Goal: Task Accomplishment & Management: Manage account settings

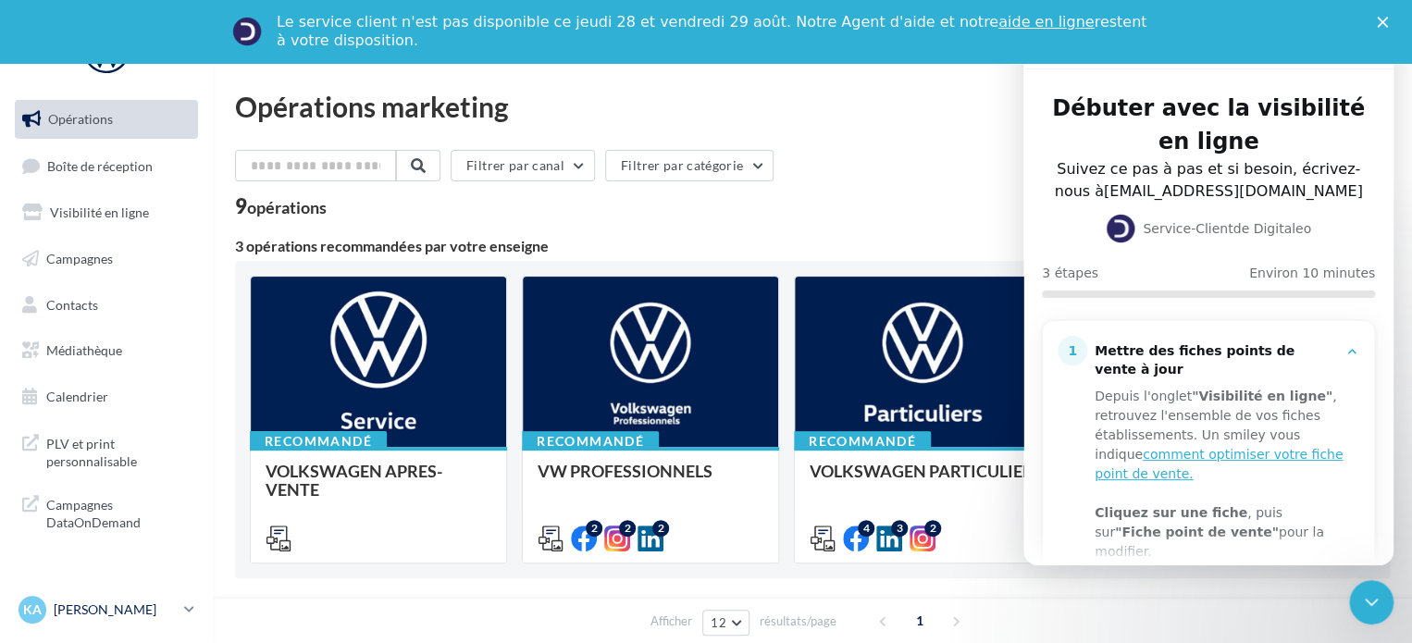
click at [187, 608] on icon at bounding box center [189, 609] width 10 height 16
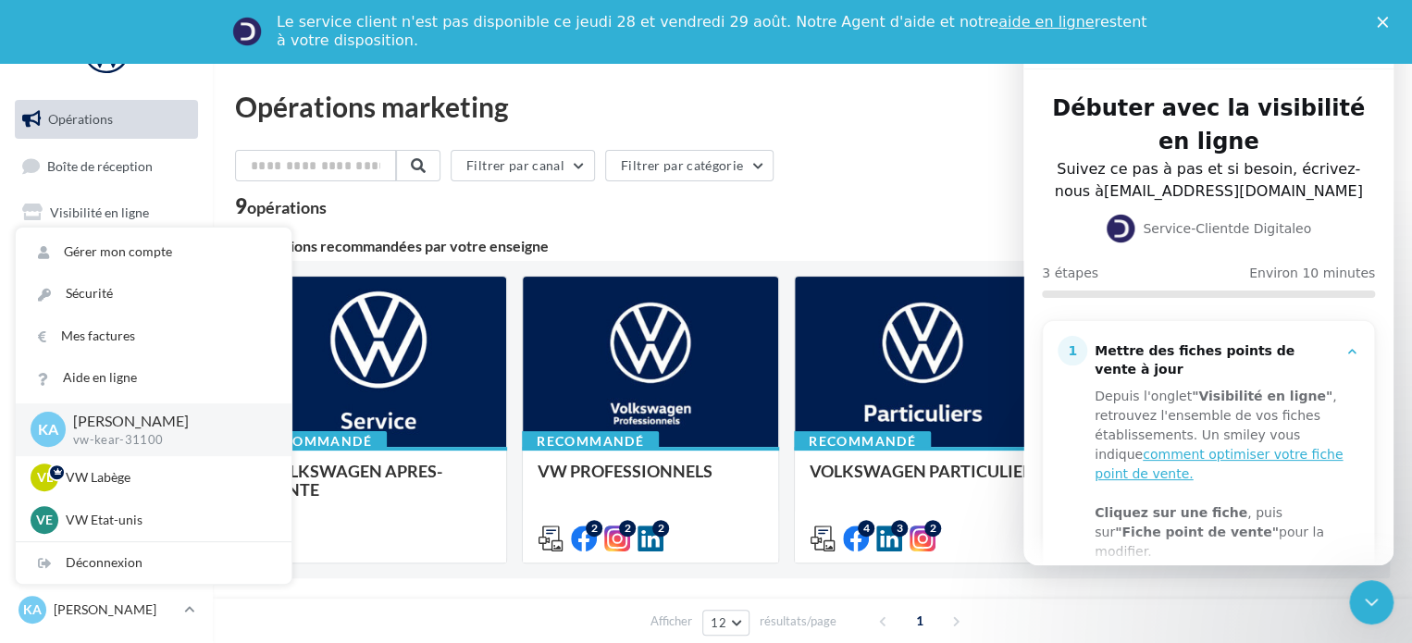
click at [437, 632] on div "Afficher 12 12 24 48 96 résultats/page 1" at bounding box center [812, 621] width 1199 height 44
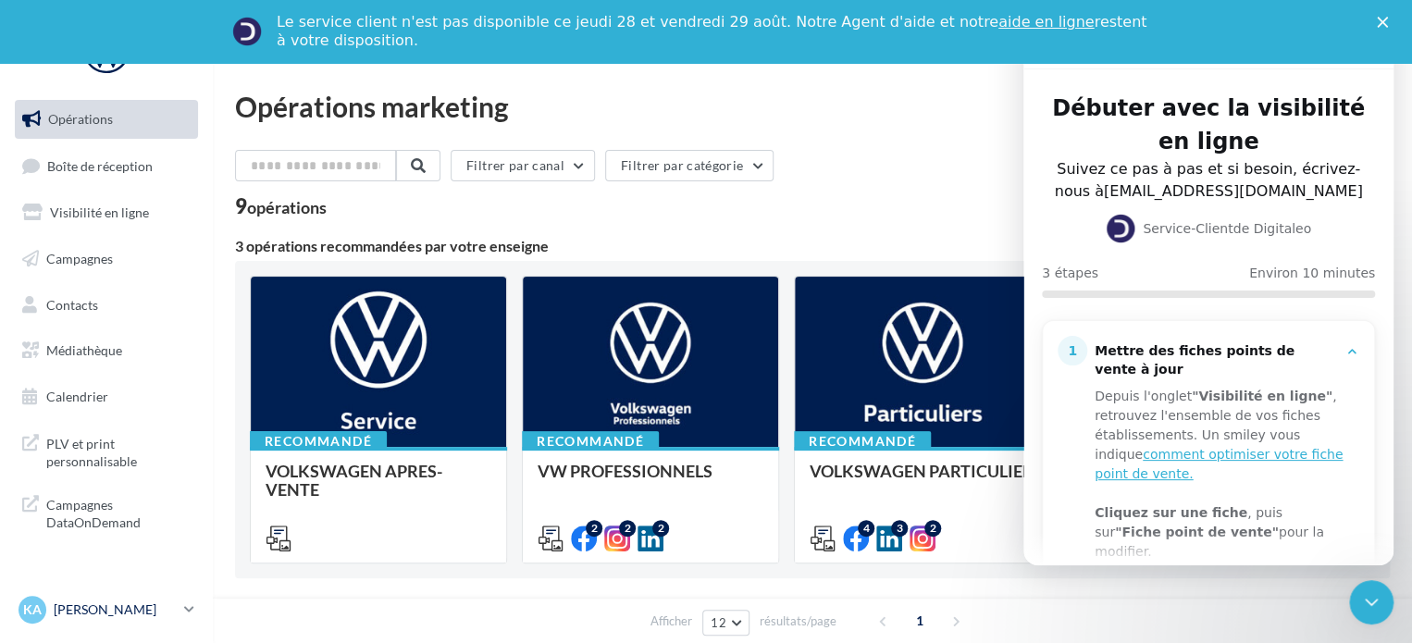
click at [148, 608] on p "[PERSON_NAME]" at bounding box center [115, 609] width 123 height 19
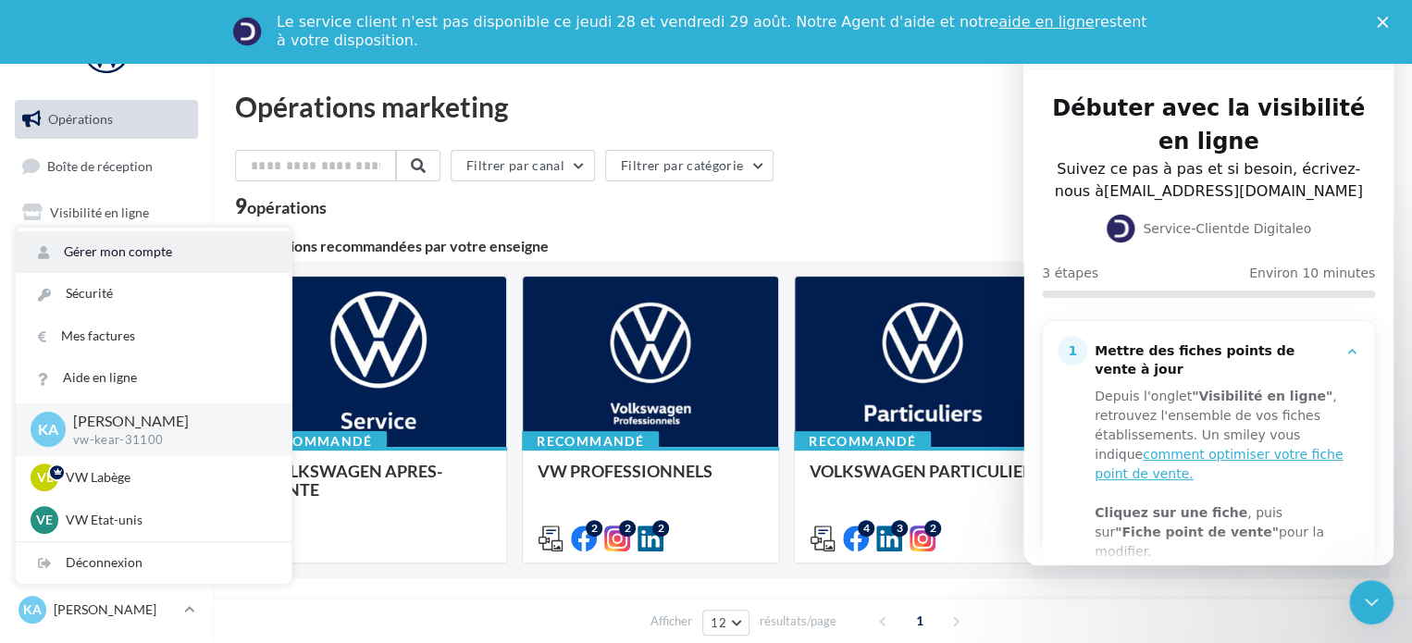
click at [107, 240] on link "Gérer mon compte" at bounding box center [154, 252] width 276 height 42
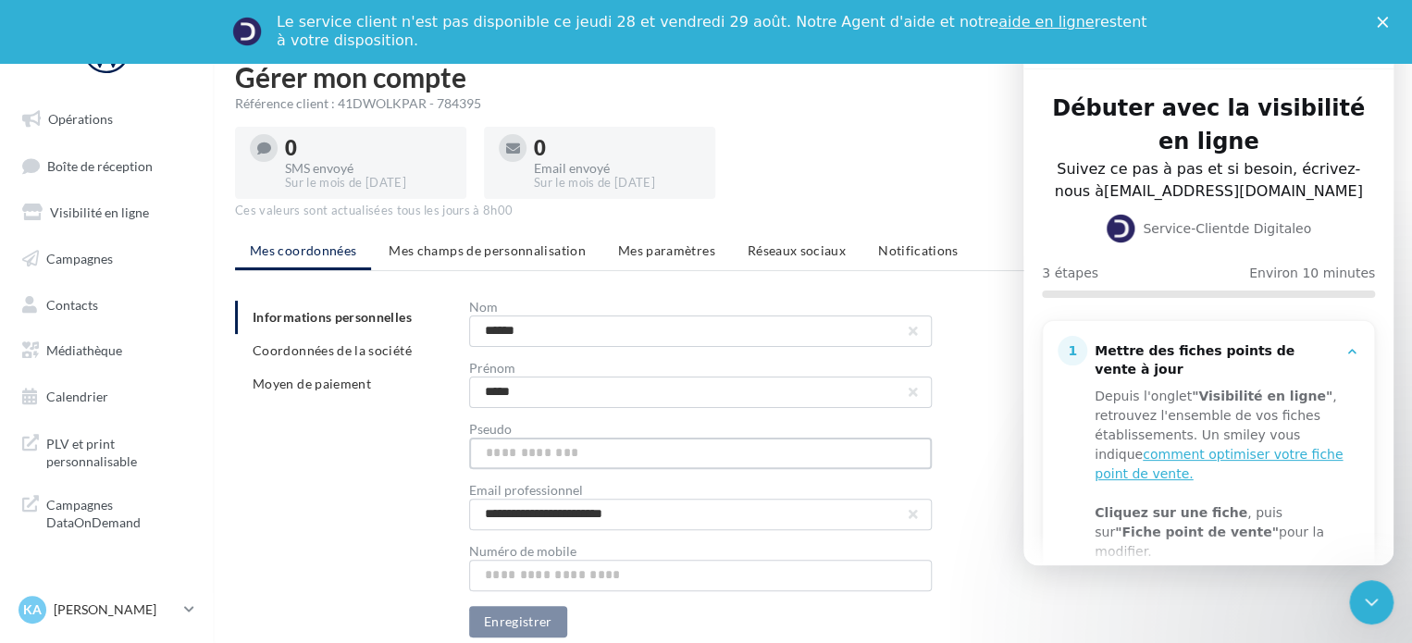
click at [639, 458] on input "text" at bounding box center [700, 453] width 463 height 31
type input "**********"
click at [503, 627] on button "Enregistrer" at bounding box center [518, 621] width 98 height 31
click at [105, 155] on link "Boîte de réception" at bounding box center [106, 166] width 191 height 40
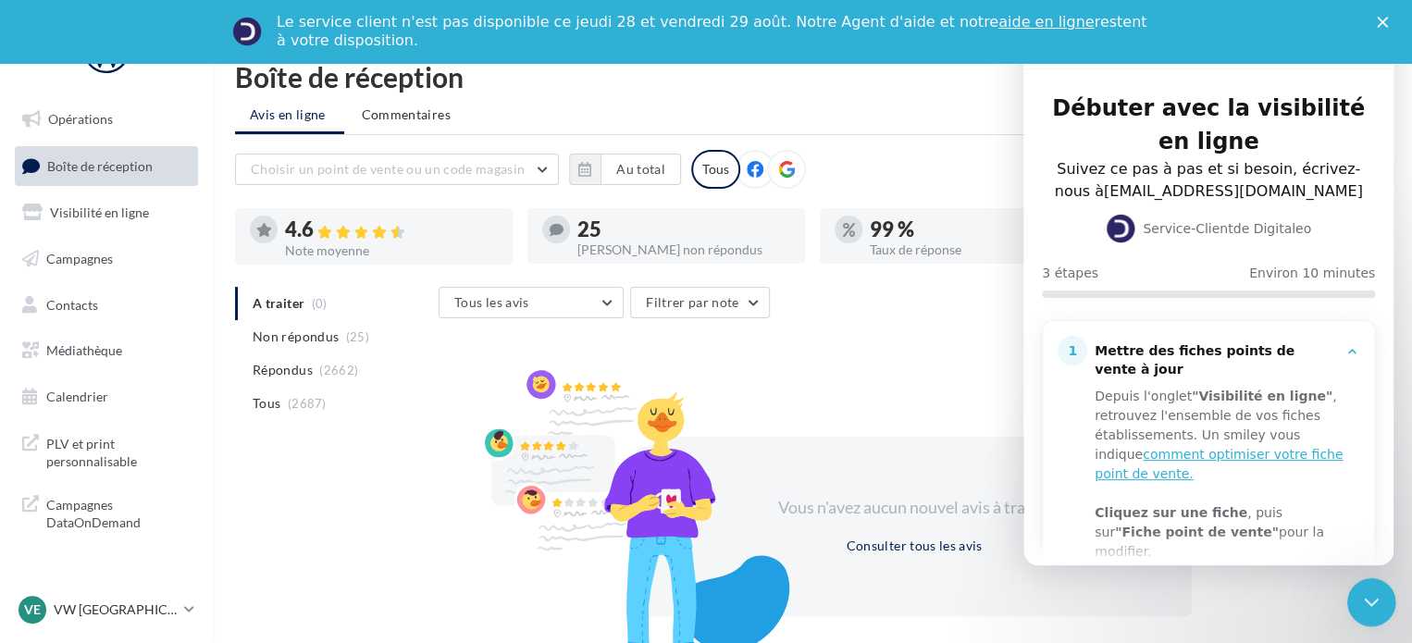
click at [1373, 591] on icon "Fermer le Messenger Intercom" at bounding box center [1368, 599] width 22 height 22
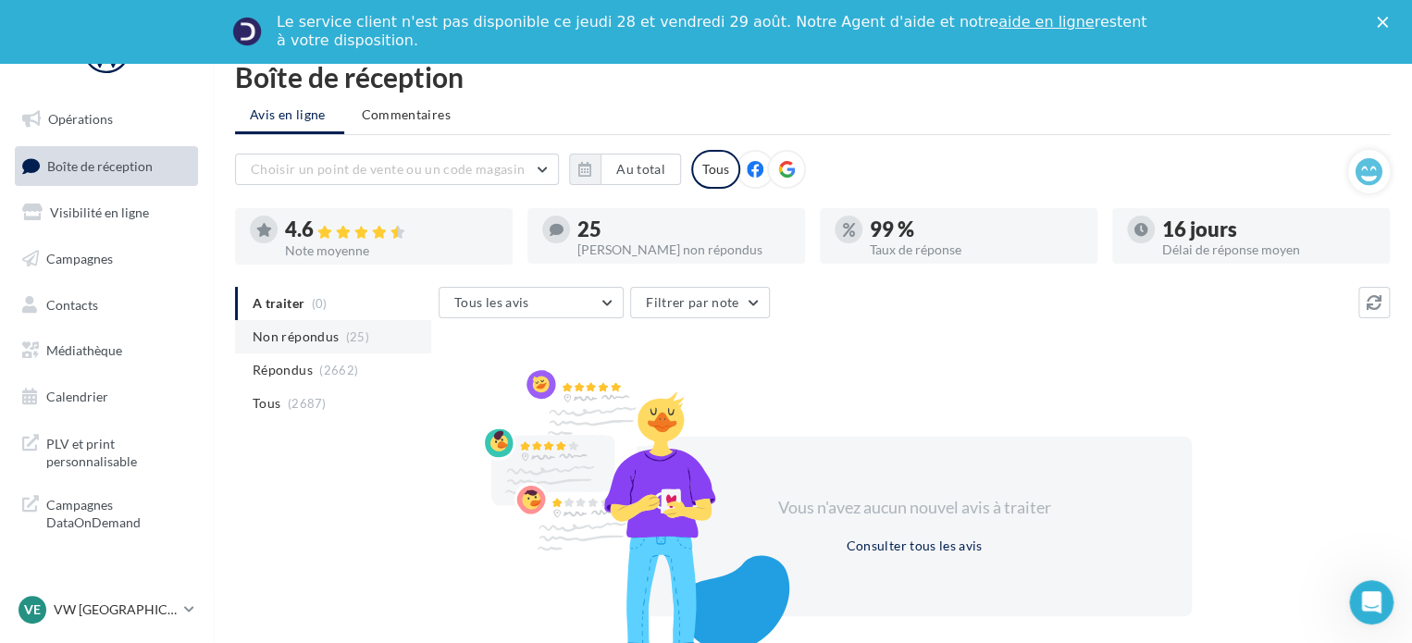
click at [289, 328] on span "Non répondus" at bounding box center [296, 337] width 86 height 19
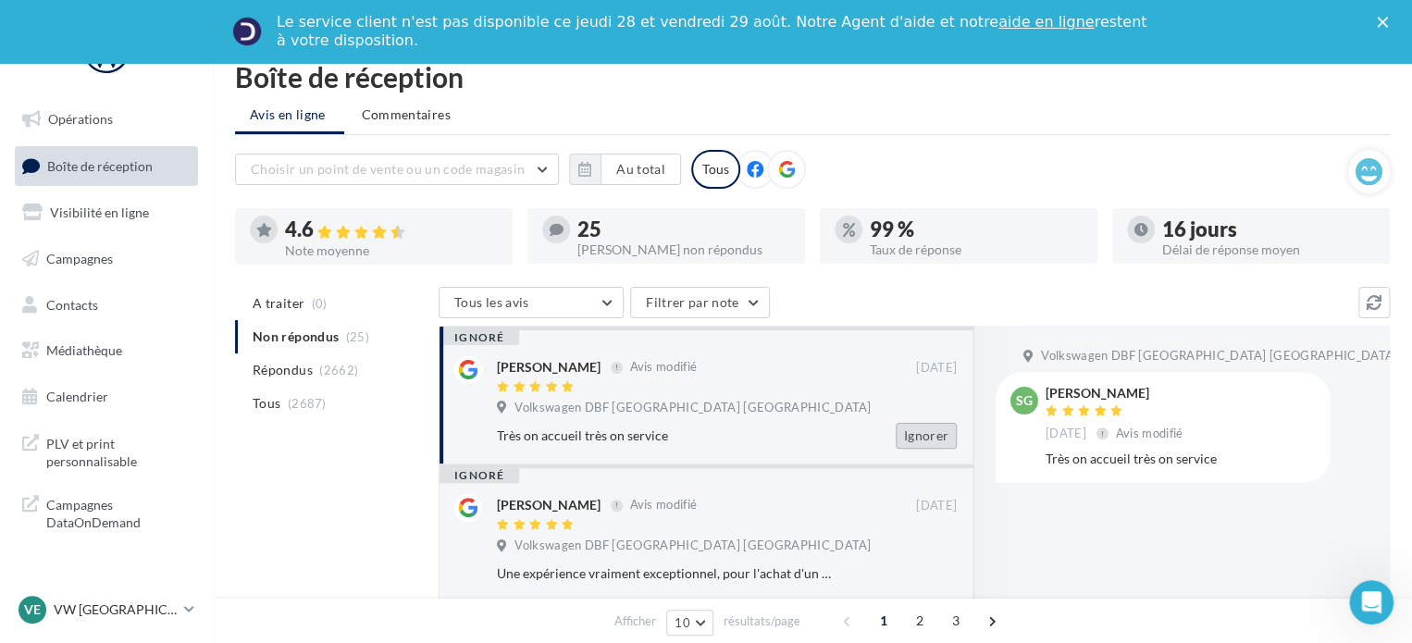
click at [912, 428] on button "Ignorer" at bounding box center [926, 436] width 61 height 26
click at [914, 430] on button "Ignorer" at bounding box center [926, 436] width 61 height 26
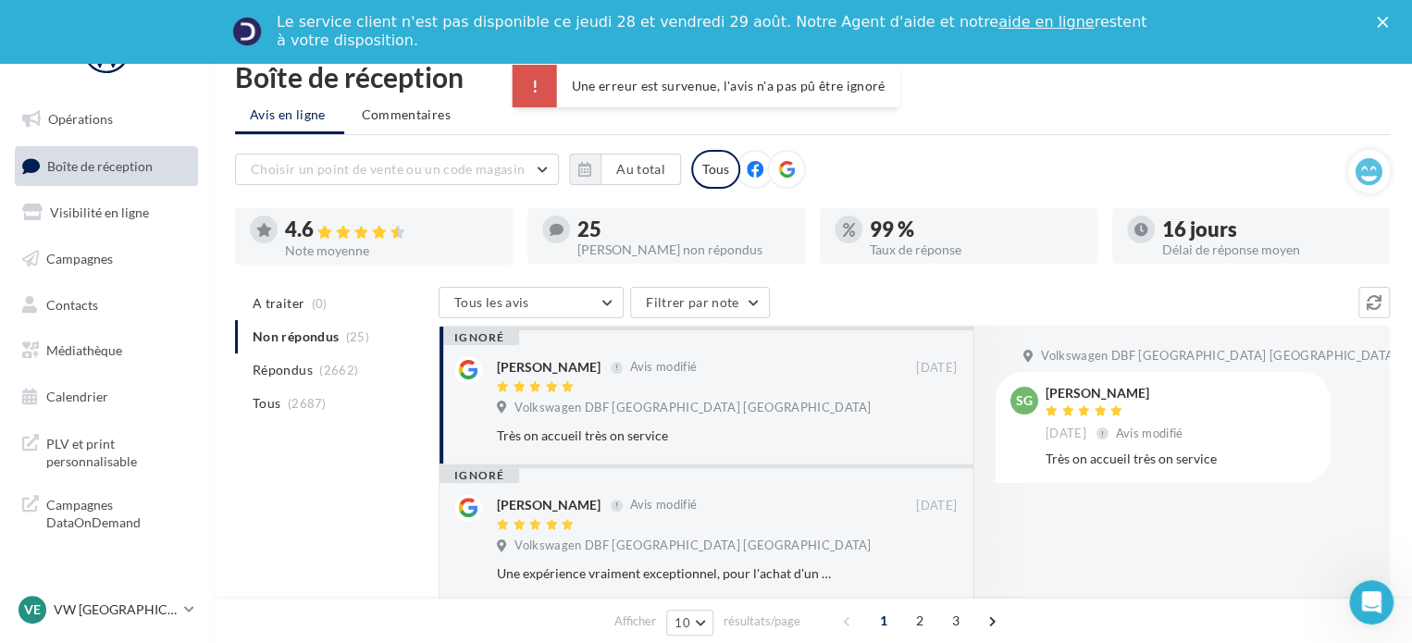
click at [914, 430] on button "Ignorer" at bounding box center [926, 436] width 61 height 26
click at [270, 302] on span "A traiter" at bounding box center [279, 303] width 52 height 19
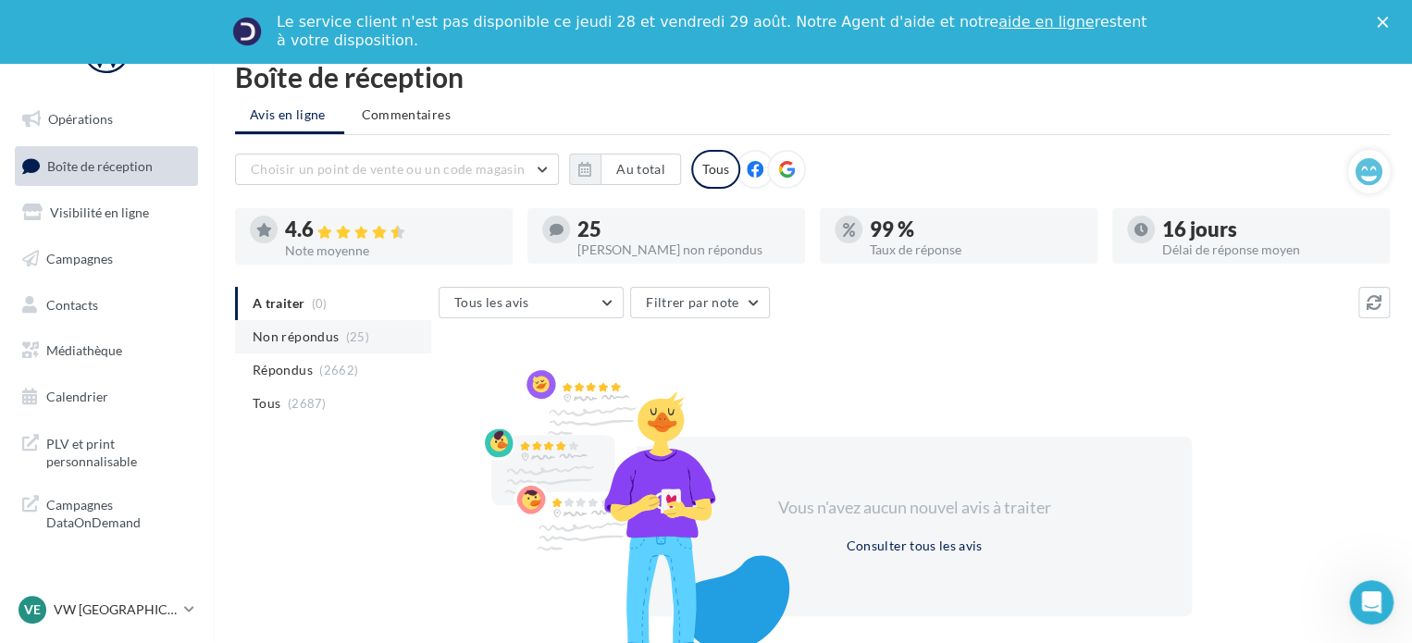
click at [289, 334] on span "Non répondus" at bounding box center [296, 337] width 86 height 19
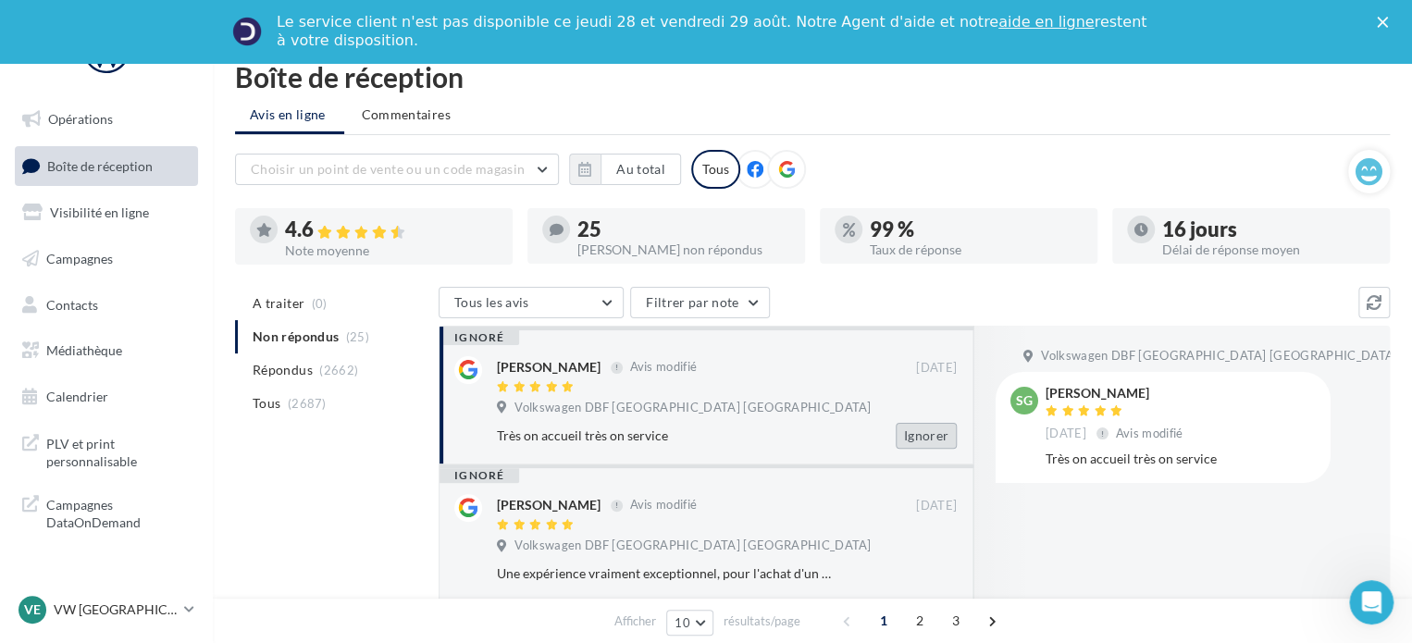
click at [924, 438] on button "Ignorer" at bounding box center [926, 436] width 61 height 26
click at [916, 438] on button "Ignorer" at bounding box center [926, 436] width 61 height 26
click at [184, 610] on icon at bounding box center [189, 609] width 10 height 16
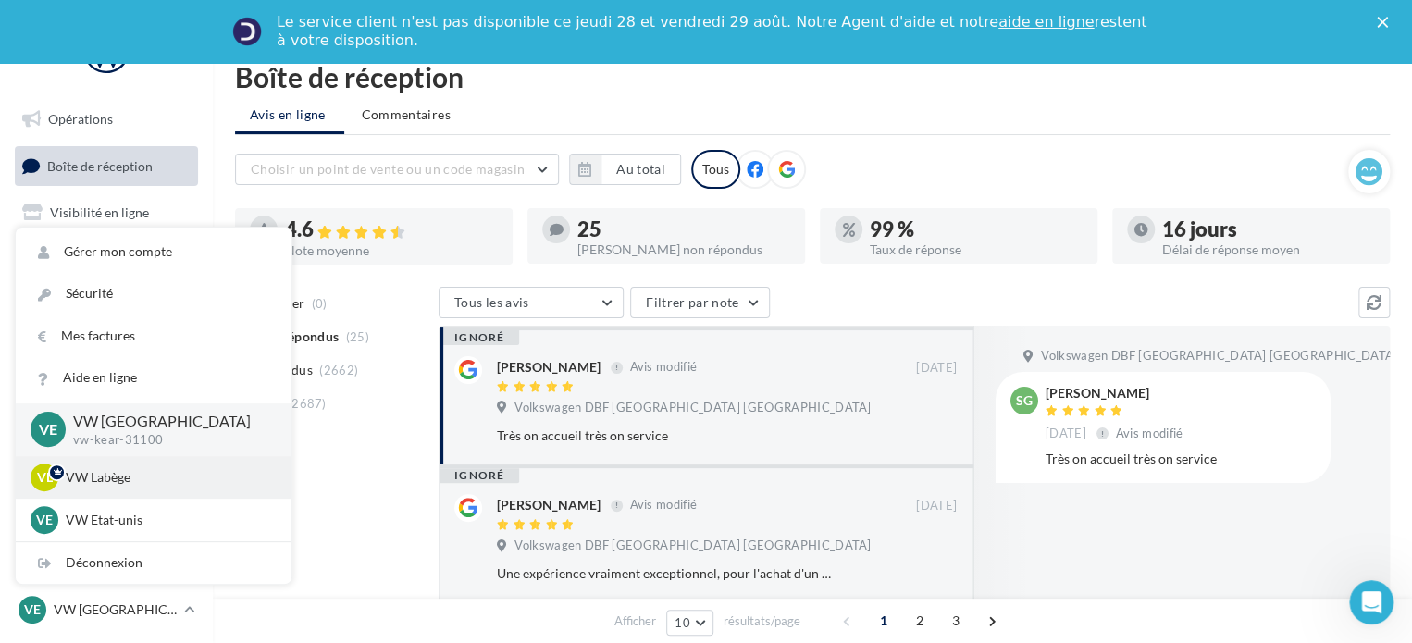
click at [153, 482] on p "VW Labège" at bounding box center [168, 477] width 204 height 19
